Goal: Task Accomplishment & Management: Use online tool/utility

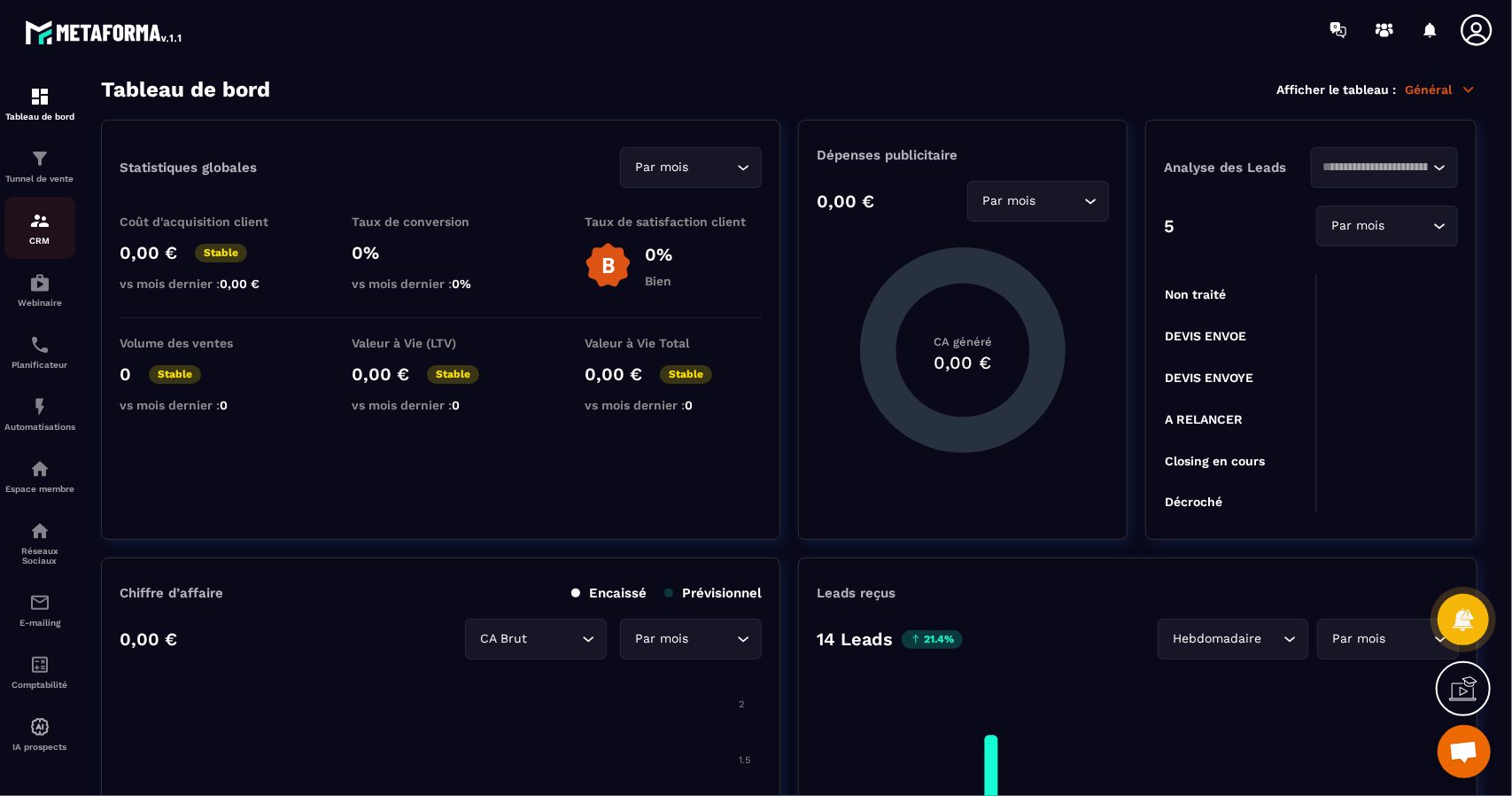
scroll to position [9, 0]
click at [45, 174] on p "Tunnel de vente" at bounding box center [40, 178] width 71 height 10
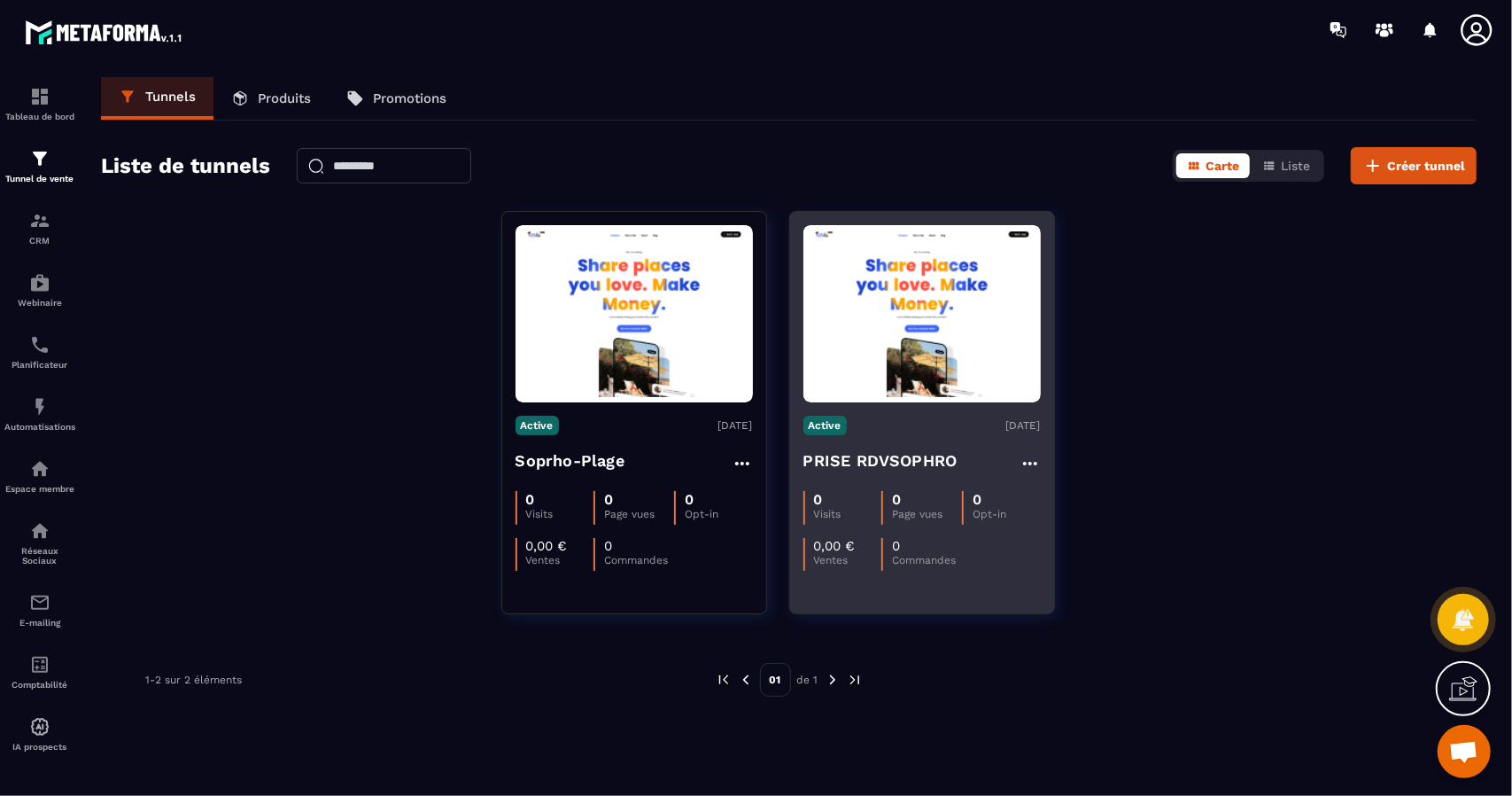
click at [844, 460] on h4 "PRISE RDVSOPHRO" at bounding box center [881, 461] width 154 height 25
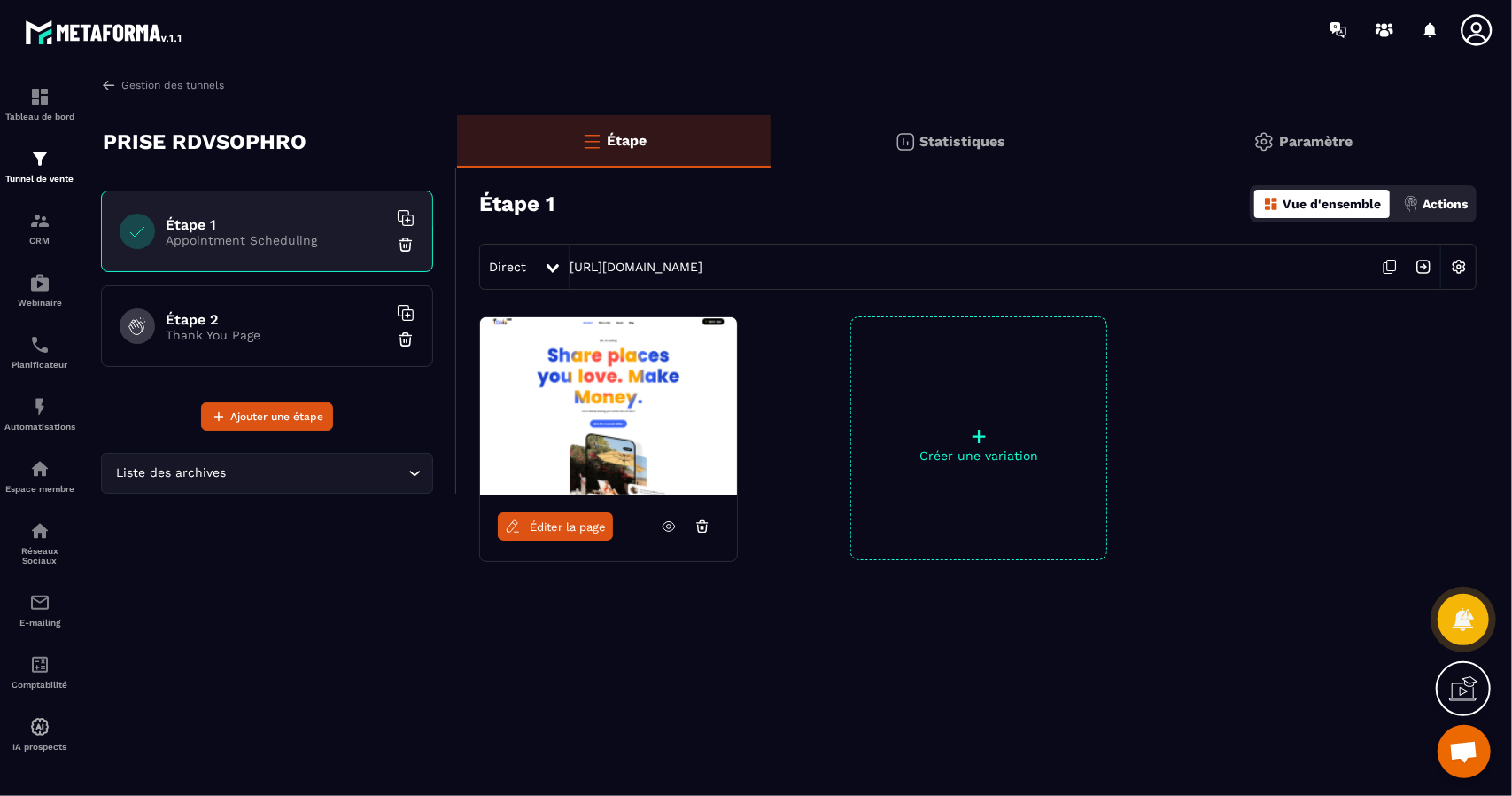
click at [551, 529] on span "Éditer la page" at bounding box center [568, 527] width 76 height 14
